Goal: Task Accomplishment & Management: Use online tool/utility

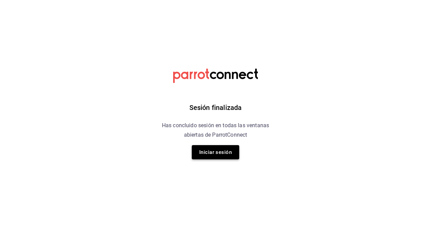
click at [219, 155] on button "Iniciar sesión" at bounding box center [215, 152] width 47 height 14
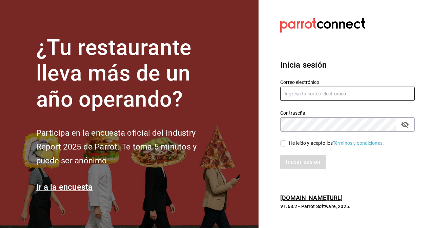
type input "[PERSON_NAME][EMAIL_ADDRESS][PERSON_NAME][DOMAIN_NAME]"
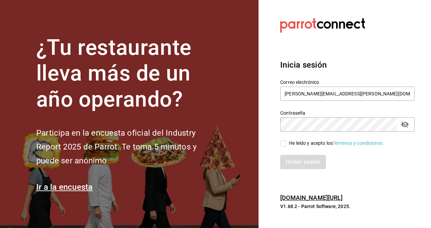
click at [284, 144] on input "He leído y acepto los Términos y condiciones." at bounding box center [283, 144] width 6 height 6
checkbox input "true"
click at [300, 159] on button "Iniciar sesión" at bounding box center [303, 162] width 46 height 14
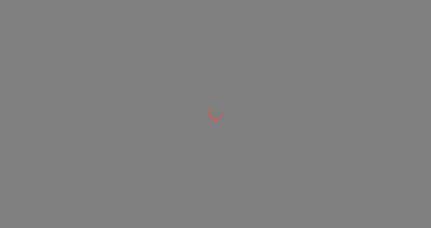
click at [240, 81] on div at bounding box center [215, 114] width 431 height 228
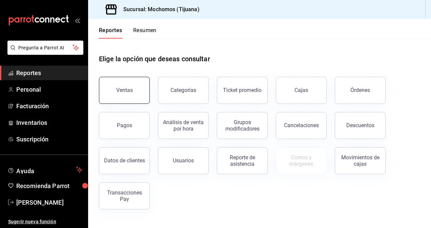
click at [129, 88] on div "Ventas" at bounding box center [124, 90] width 17 height 6
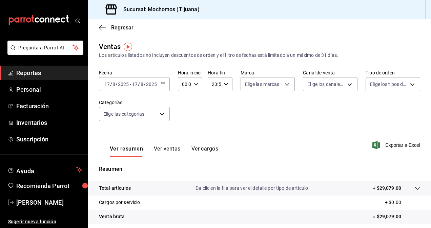
click at [161, 87] on div "2025-08-17 17 / 8 / 2025 - 2025-08-17 17 / 8 / 2025" at bounding box center [134, 84] width 71 height 14
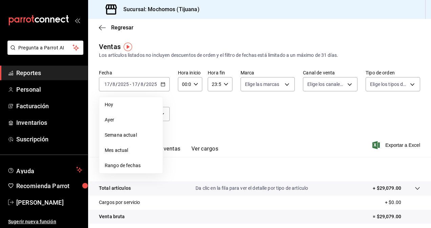
click at [200, 114] on div "Fecha 2025-08-17 17 / 8 / 2025 - 2025-08-17 17 / 8 / 2025 Hoy Ayer Semana actua…" at bounding box center [259, 100] width 321 height 60
